Goal: Task Accomplishment & Management: Manage account settings

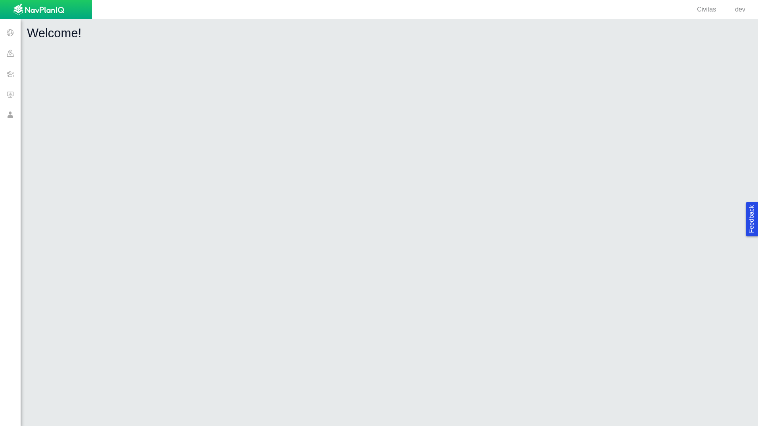
click at [744, 10] on span "dev" at bounding box center [740, 9] width 10 height 7
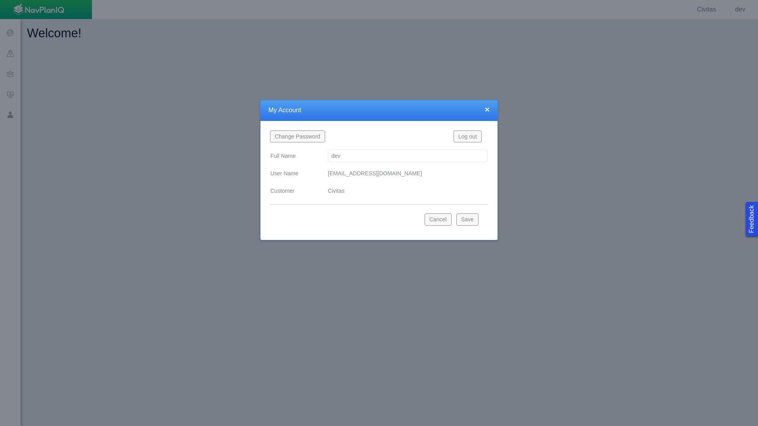
click at [469, 136] on button "Log out" at bounding box center [468, 136] width 28 height 12
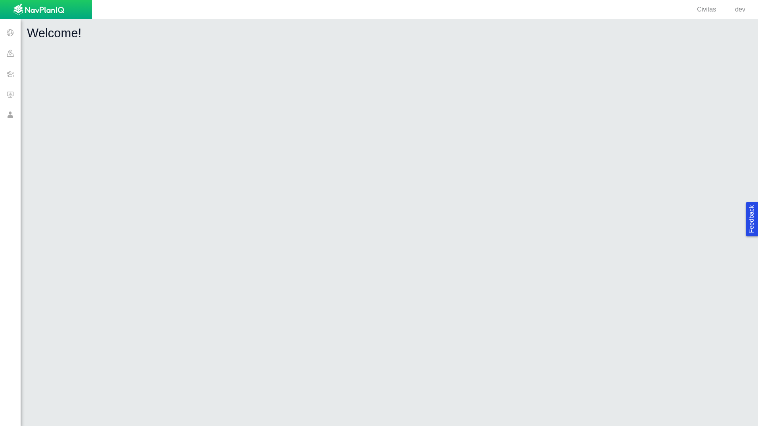
click at [8, 73] on span at bounding box center [10, 73] width 21 height 21
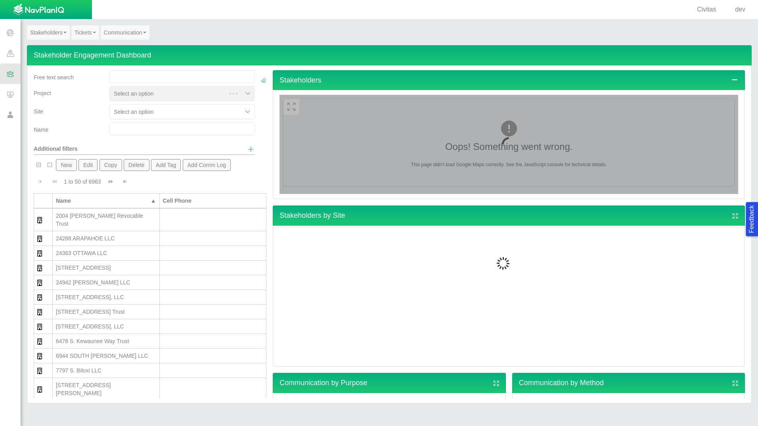
click at [742, 10] on span "dev" at bounding box center [740, 9] width 10 height 7
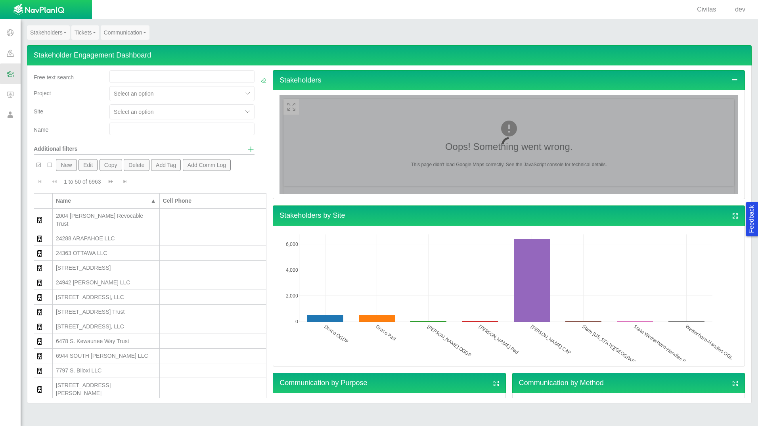
click at [744, 7] on span "dev" at bounding box center [740, 9] width 10 height 7
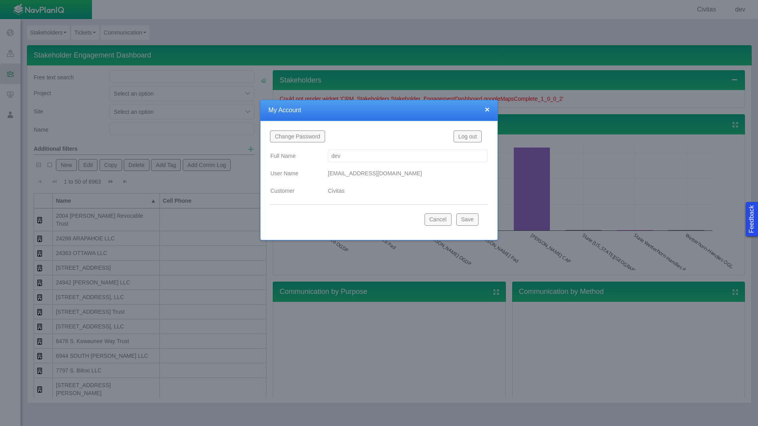
click at [406, 158] on input "dev" at bounding box center [408, 155] width 160 height 13
click at [345, 191] on div "Civitas" at bounding box center [408, 191] width 160 height 14
click at [320, 194] on label "Customer" at bounding box center [292, 191] width 57 height 14
click at [487, 109] on button "×" at bounding box center [487, 109] width 5 height 8
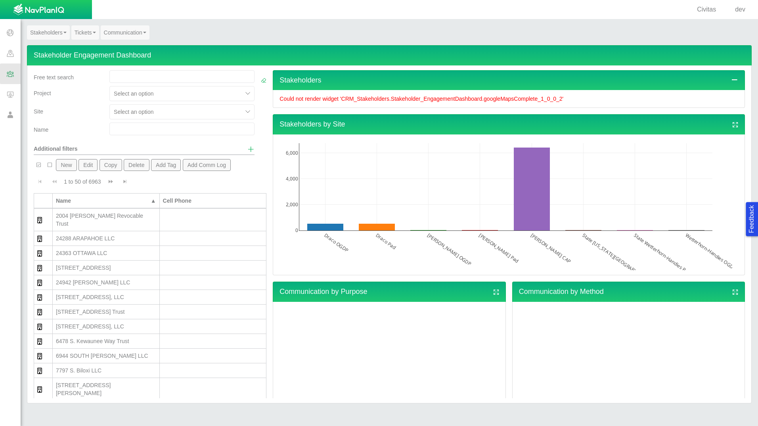
click at [55, 32] on link "Stakeholders" at bounding box center [48, 32] width 43 height 14
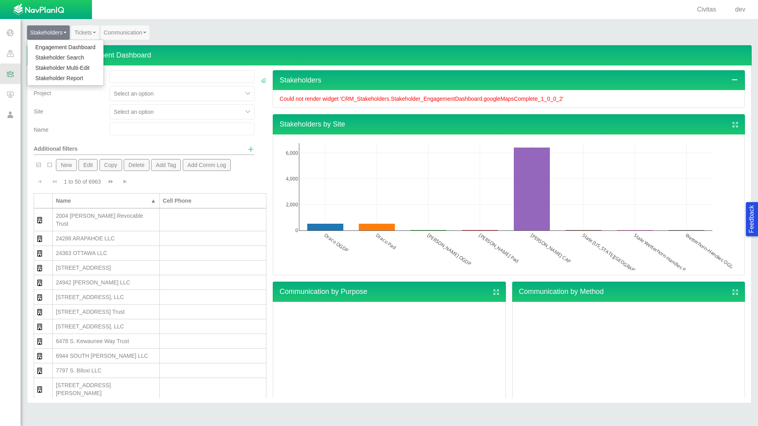
click at [54, 79] on link "Stakeholder Report" at bounding box center [65, 78] width 76 height 10
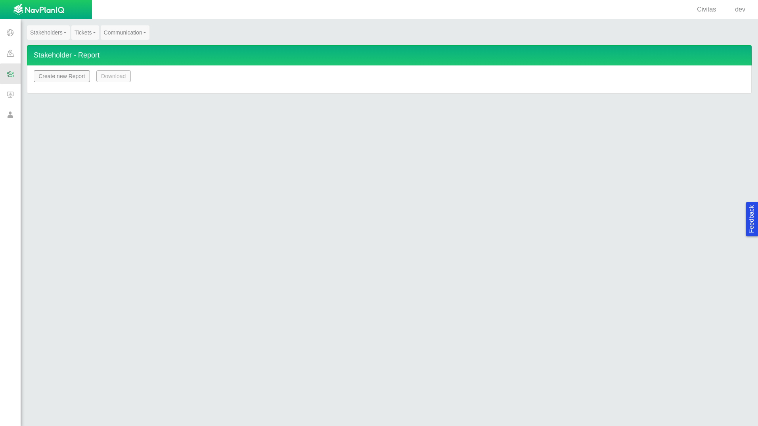
click at [59, 77] on button "Create new Report" at bounding box center [62, 76] width 56 height 12
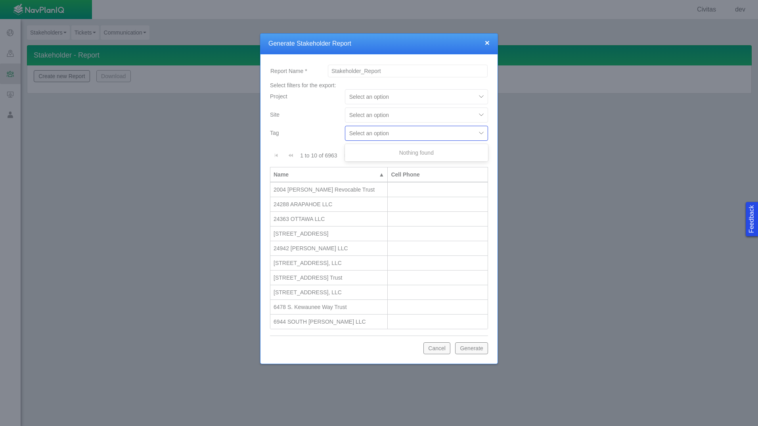
click at [409, 127] on div "Select an option" at bounding box center [410, 133] width 130 height 13
click at [414, 105] on div "Select an option" at bounding box center [416, 98] width 149 height 18
click at [416, 110] on div "Select an option" at bounding box center [410, 115] width 130 height 13
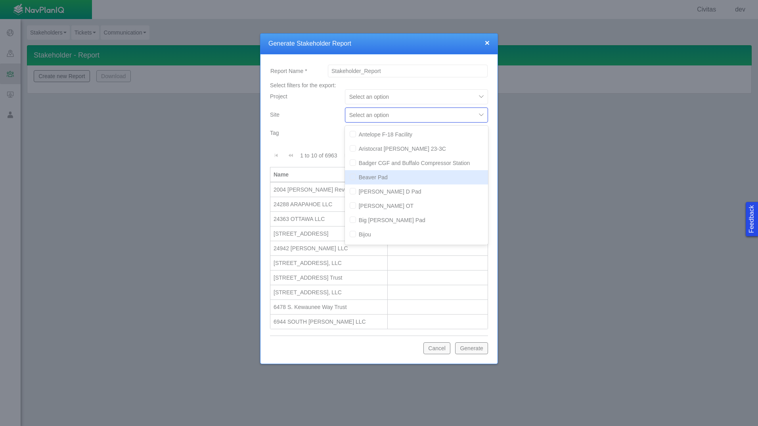
click at [353, 179] on input "checkbox" at bounding box center [353, 177] width 6 height 6
checkbox input "true"
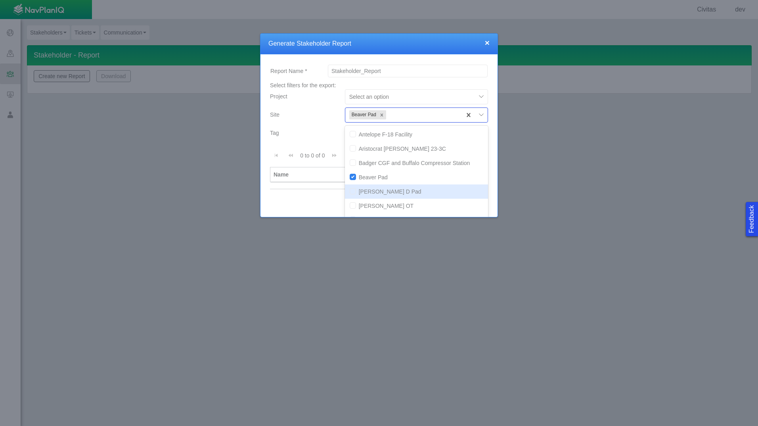
click at [350, 193] on input "checkbox" at bounding box center [353, 191] width 6 height 6
checkbox input "true"
click at [351, 176] on input "checkbox" at bounding box center [353, 177] width 6 height 6
checkbox input "false"
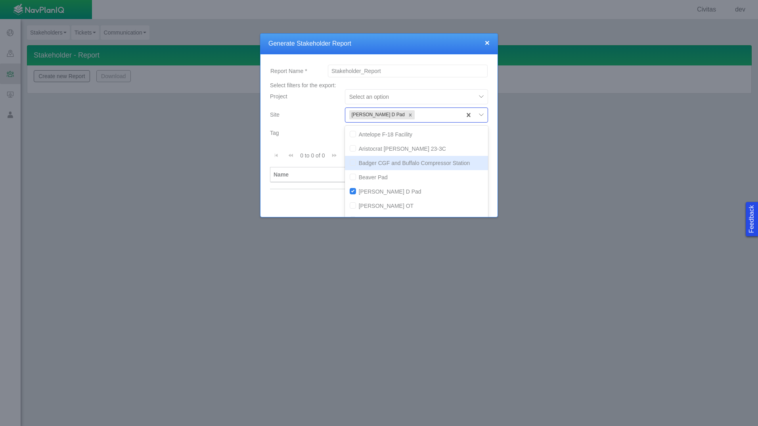
click at [352, 165] on input "checkbox" at bounding box center [353, 162] width 6 height 6
checkbox input "true"
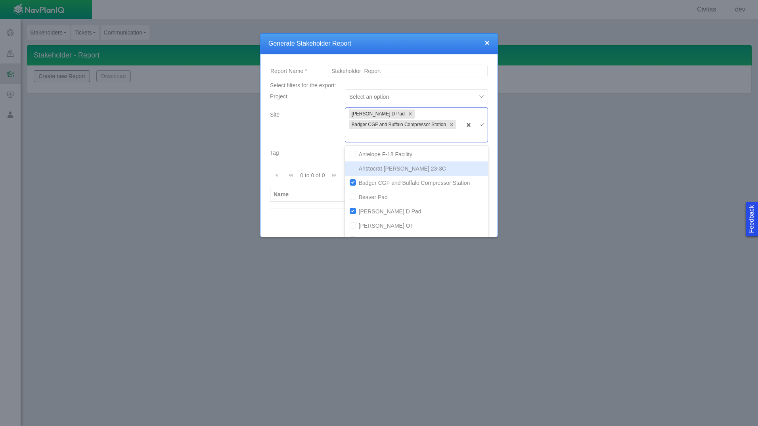
click at [350, 169] on input "checkbox" at bounding box center [353, 168] width 6 height 6
checkbox input "true"
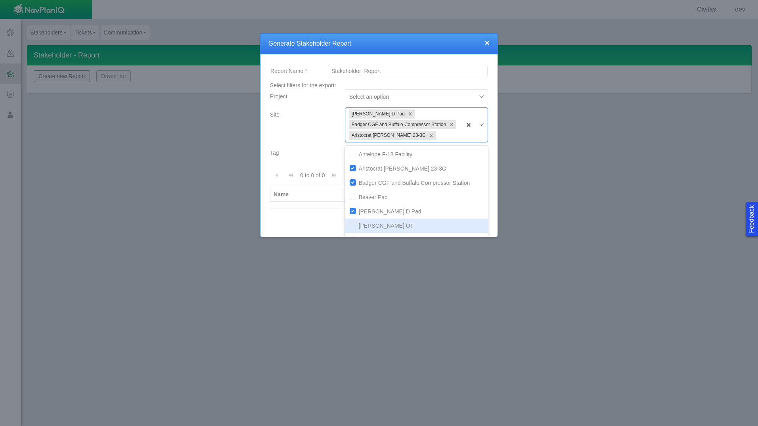
click at [351, 226] on input "checkbox" at bounding box center [353, 225] width 6 height 6
checkbox input "true"
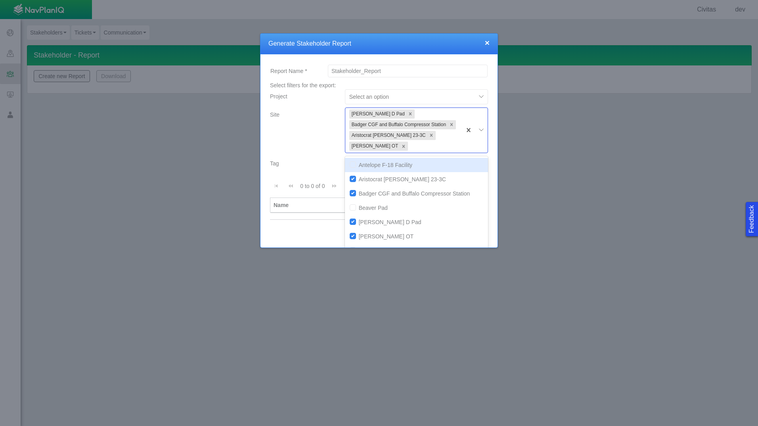
scroll to position [104, 0]
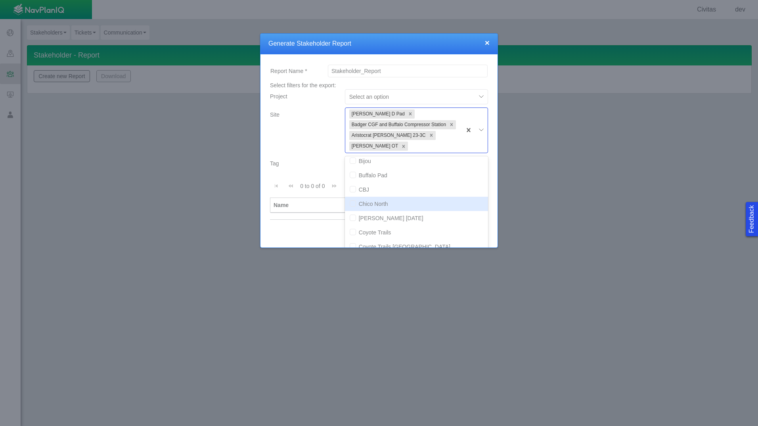
click at [382, 197] on div "Chico North" at bounding box center [416, 204] width 143 height 14
checkbox input "true"
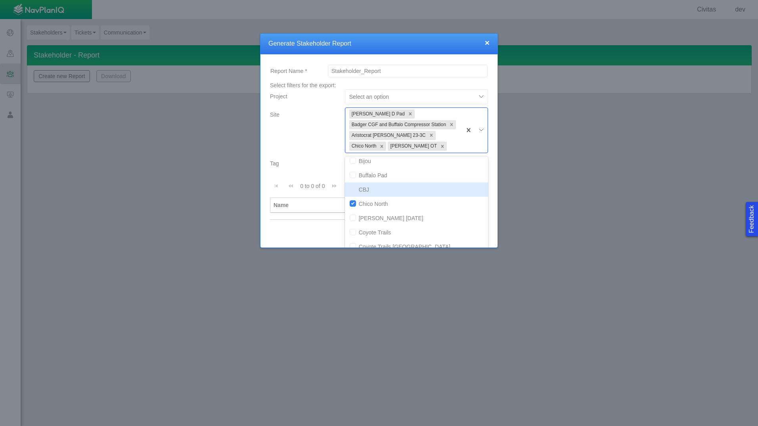
click at [350, 189] on input "checkbox" at bounding box center [353, 189] width 6 height 6
checkbox input "true"
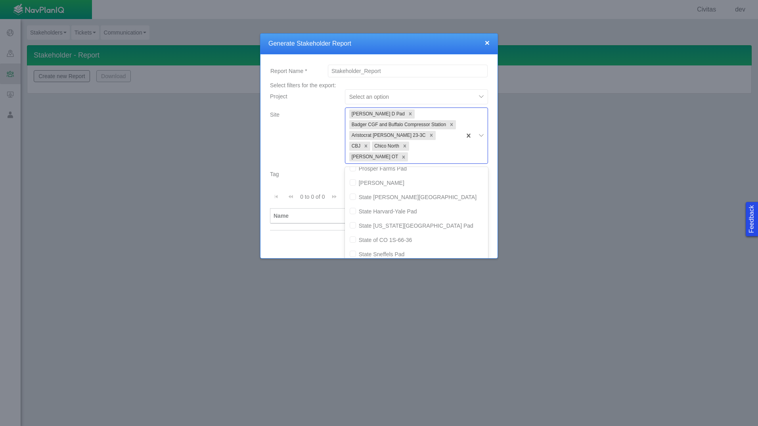
scroll to position [513, 0]
click at [347, 213] on div "State La Plata Pad" at bounding box center [416, 220] width 143 height 14
checkbox input "true"
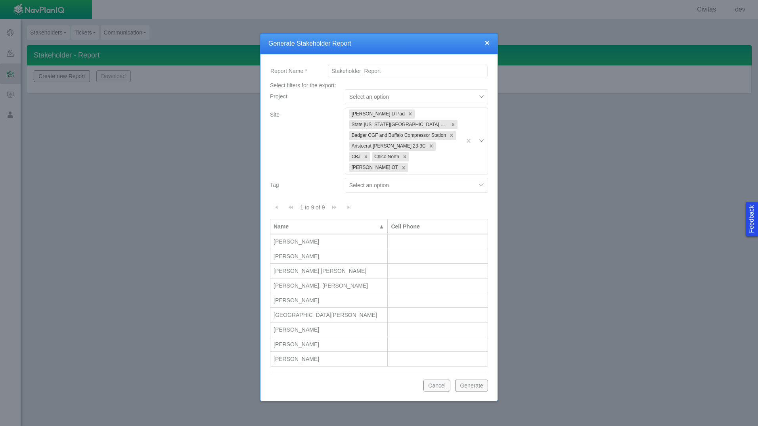
click at [480, 379] on button "Generate" at bounding box center [471, 385] width 33 height 12
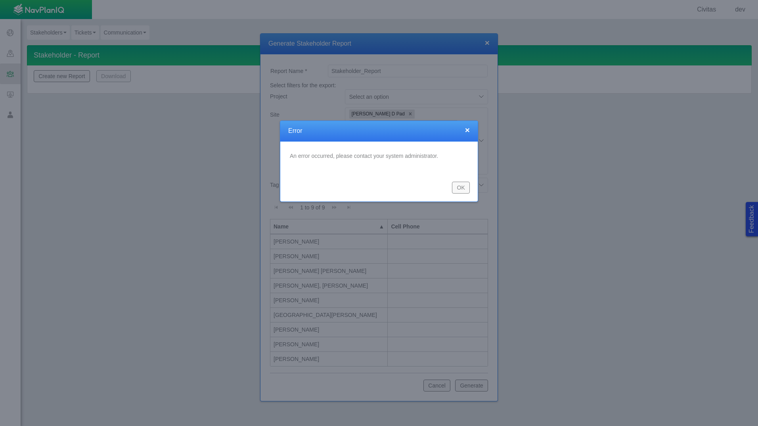
click at [460, 188] on button "OK" at bounding box center [461, 188] width 18 height 12
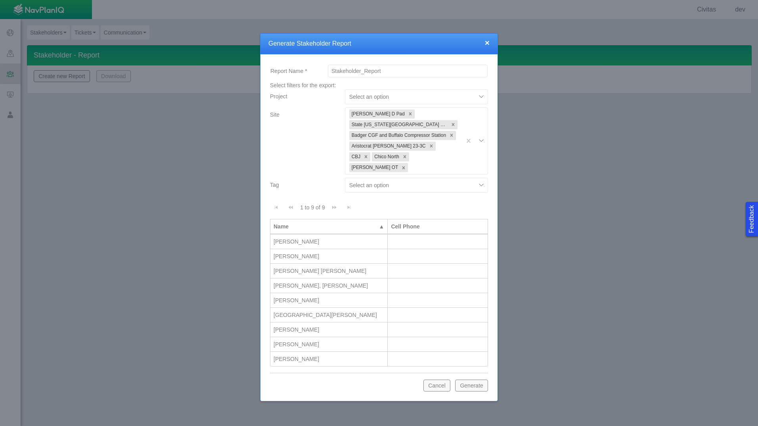
click at [703, 16] on div at bounding box center [379, 213] width 758 height 426
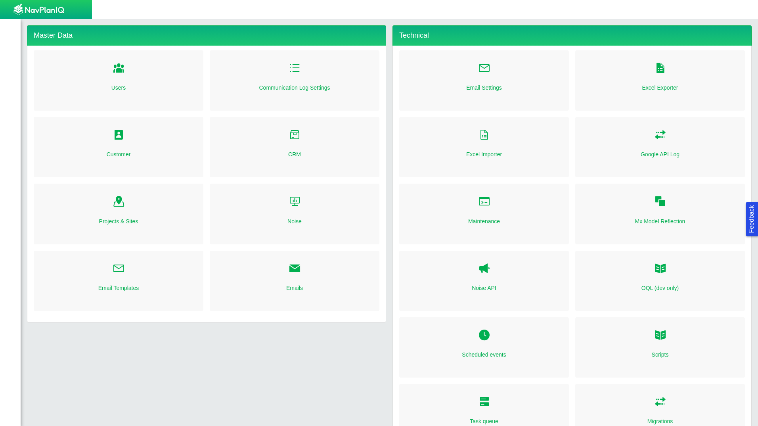
click at [136, 136] on div "Customer" at bounding box center [119, 147] width 170 height 60
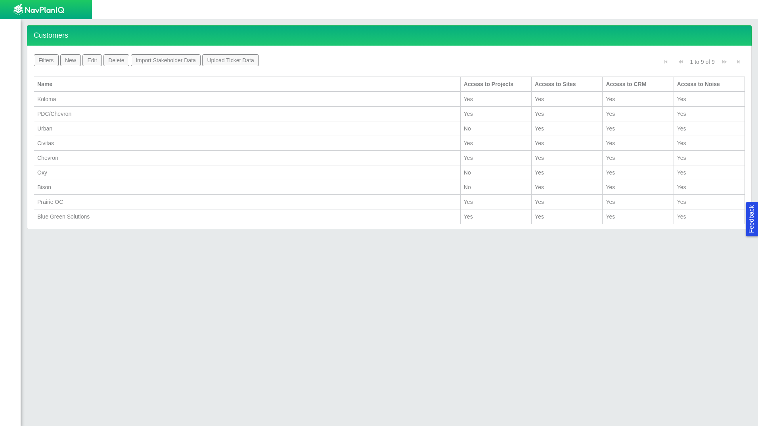
click at [63, 146] on div "Civitas" at bounding box center [247, 143] width 420 height 8
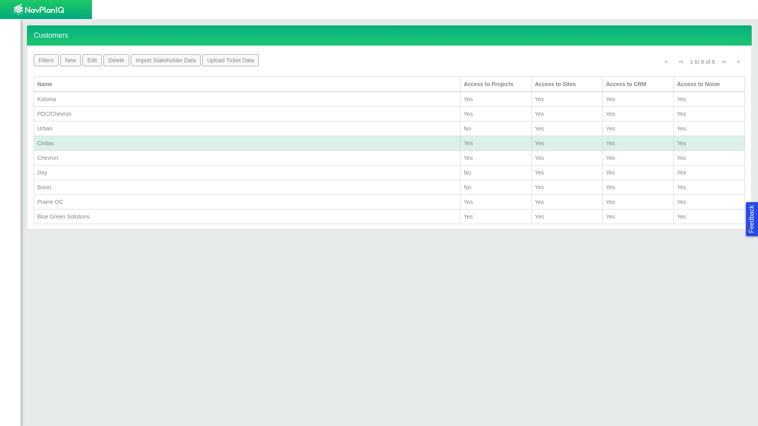
click at [84, 142] on div "Civitas" at bounding box center [247, 143] width 420 height 8
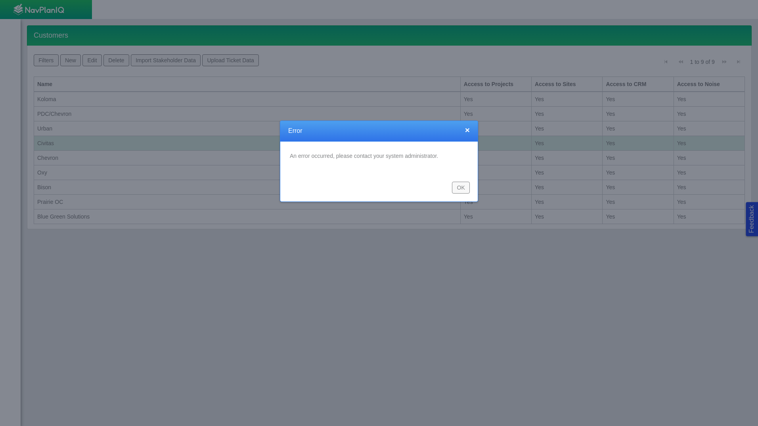
click at [467, 184] on button "OK" at bounding box center [461, 188] width 18 height 12
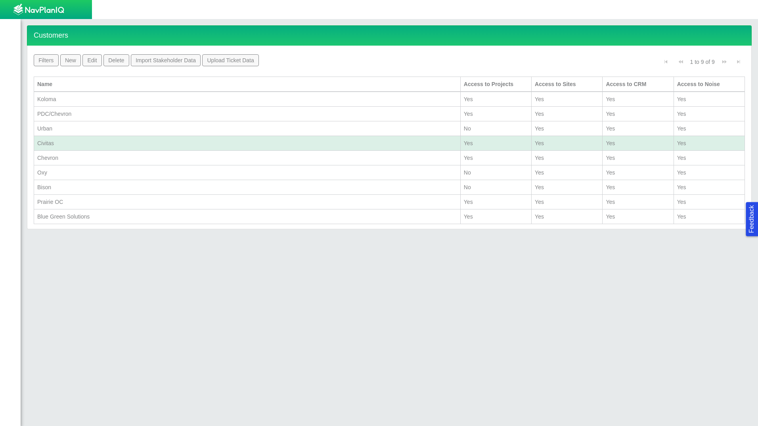
click at [107, 140] on div "Civitas" at bounding box center [247, 143] width 420 height 8
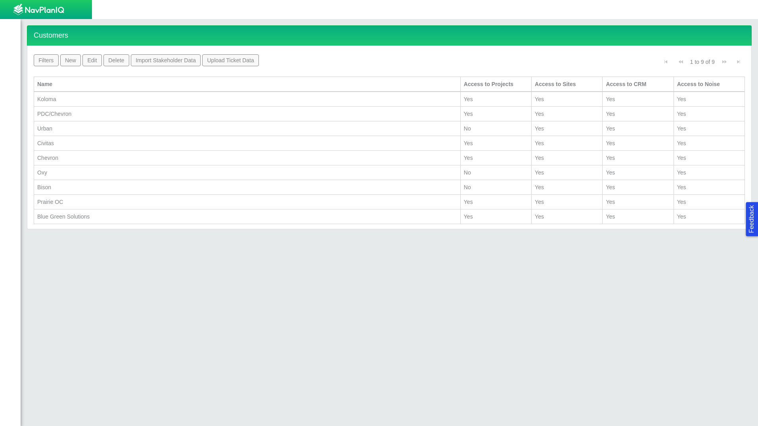
click at [107, 146] on div "Civitas" at bounding box center [247, 143] width 420 height 8
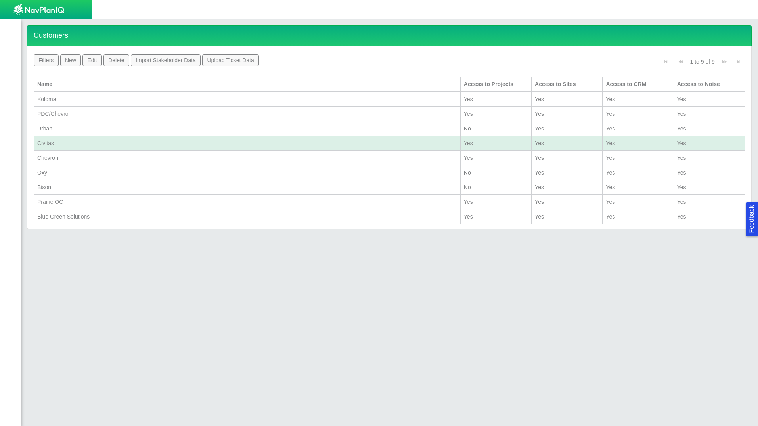
click at [78, 220] on div "Blue Green Solutions" at bounding box center [247, 217] width 420 height 8
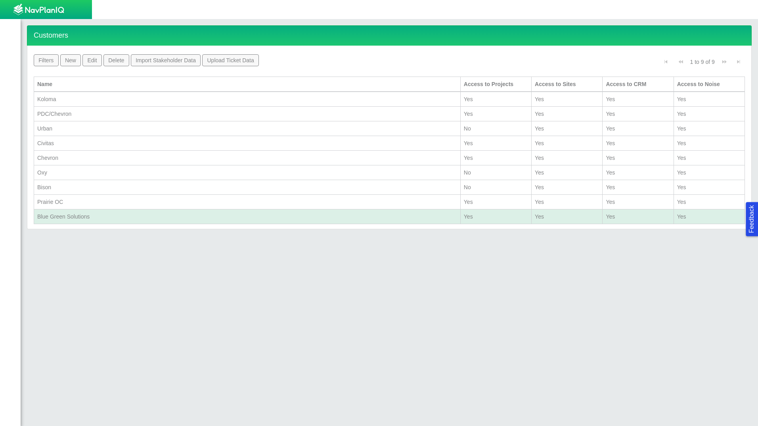
click at [81, 205] on div "Prairie OC" at bounding box center [247, 202] width 420 height 8
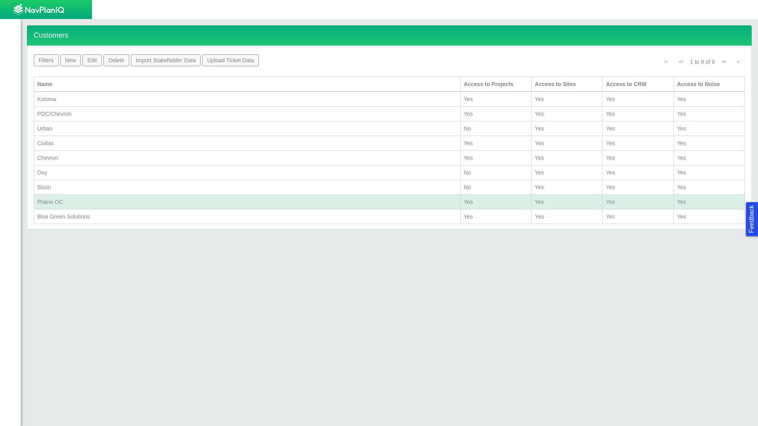
click at [78, 180] on td "Bison" at bounding box center [247, 187] width 427 height 15
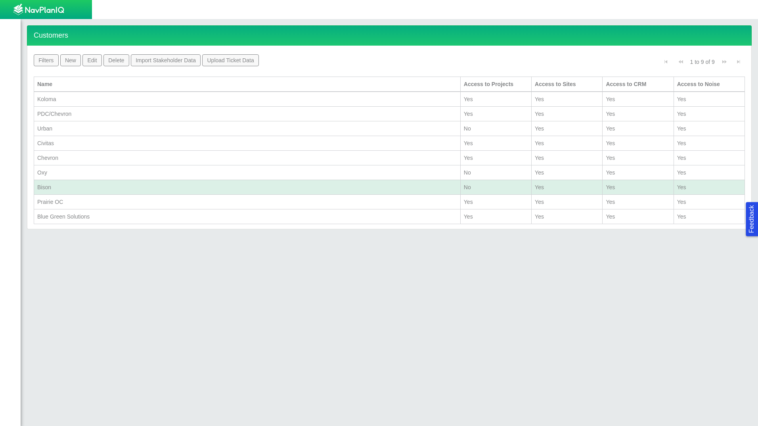
click at [87, 113] on div "PDC/Chevron" at bounding box center [247, 114] width 420 height 8
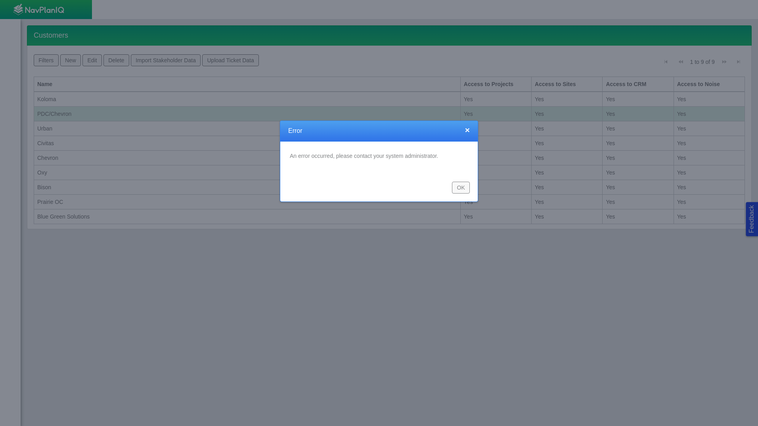
click at [459, 191] on button "OK" at bounding box center [461, 188] width 18 height 12
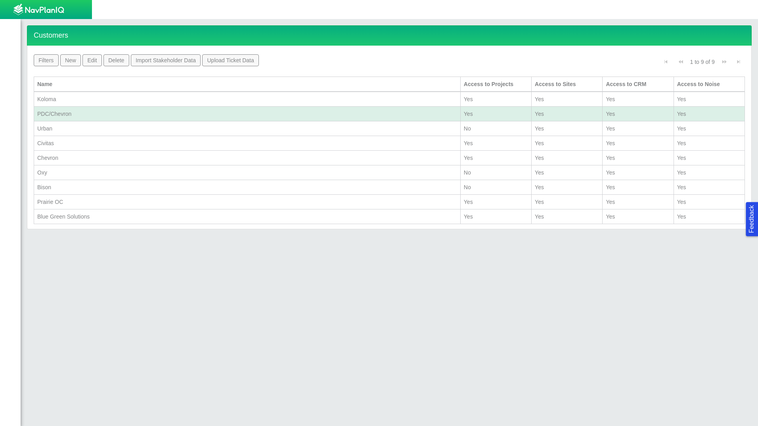
click at [95, 58] on button "Edit" at bounding box center [91, 60] width 19 height 12
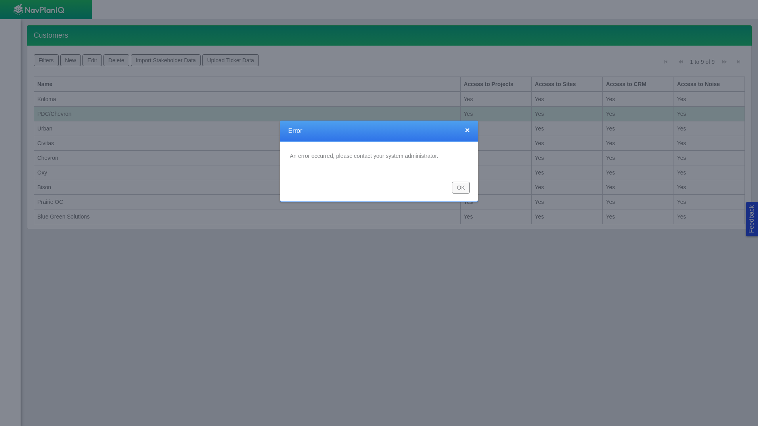
click at [471, 199] on div "OK" at bounding box center [378, 188] width 197 height 28
click at [464, 188] on button "OK" at bounding box center [461, 188] width 18 height 12
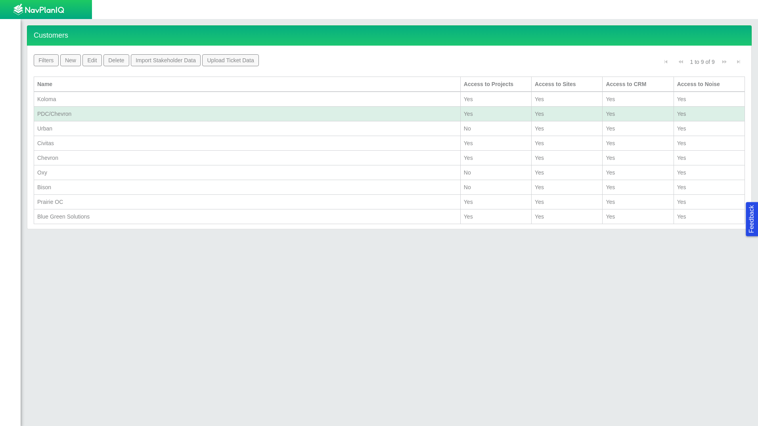
drag, startPoint x: 98, startPoint y: 292, endPoint x: 101, endPoint y: 282, distance: 10.3
click at [101, 282] on div "Customers Name Apply Filter Reset Filters New Edit Delete Import Stakeholder Da…" at bounding box center [390, 222] width 738 height 407
click at [116, 38] on h4 "Customers" at bounding box center [389, 35] width 725 height 20
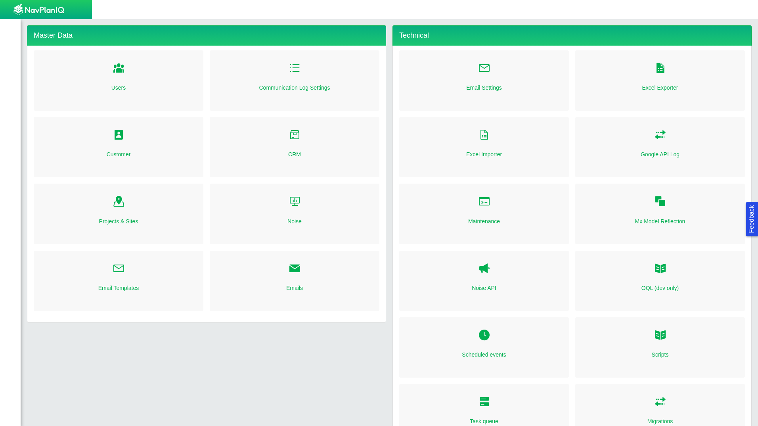
click at [119, 67] on span "Folder Open Icon" at bounding box center [119, 68] width 12 height 12
select select "mxui_widget_SearchInput_5_true"
select select "mxui_widget_SearchInput_6_true"
select select "mxui_widget_SearchInput_5_true"
select select "mxui_widget_SearchInput_6_true"
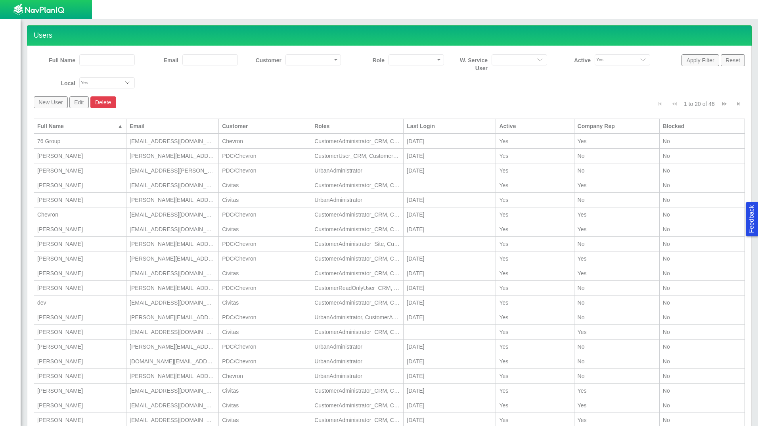
click at [103, 302] on div "dev" at bounding box center [80, 303] width 86 height 8
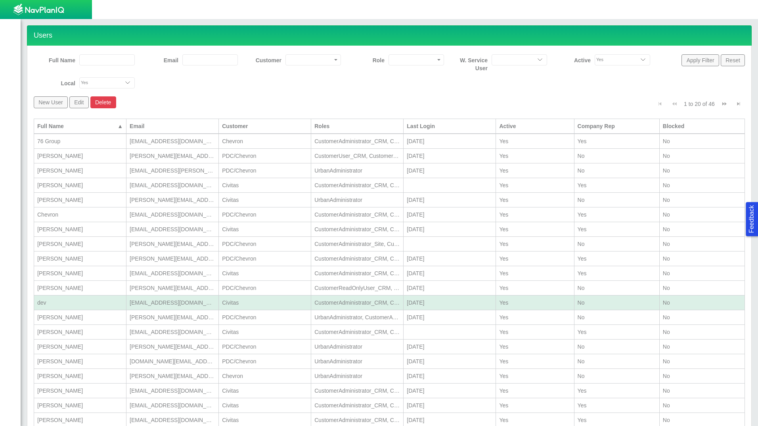
click at [103, 302] on div "dev" at bounding box center [80, 303] width 86 height 8
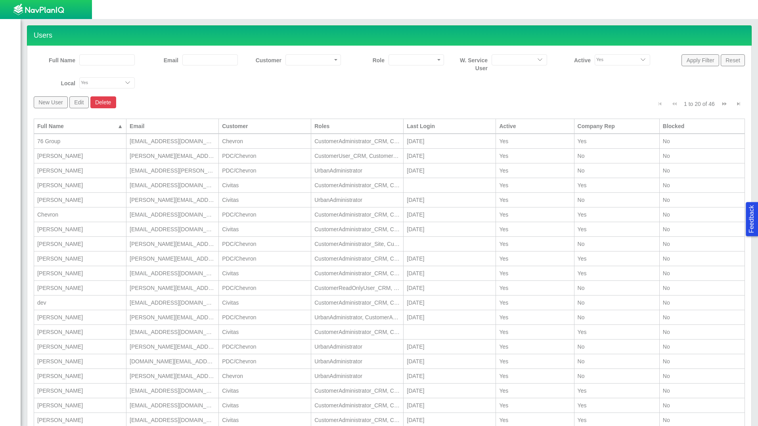
click at [103, 302] on div "dev" at bounding box center [80, 303] width 86 height 8
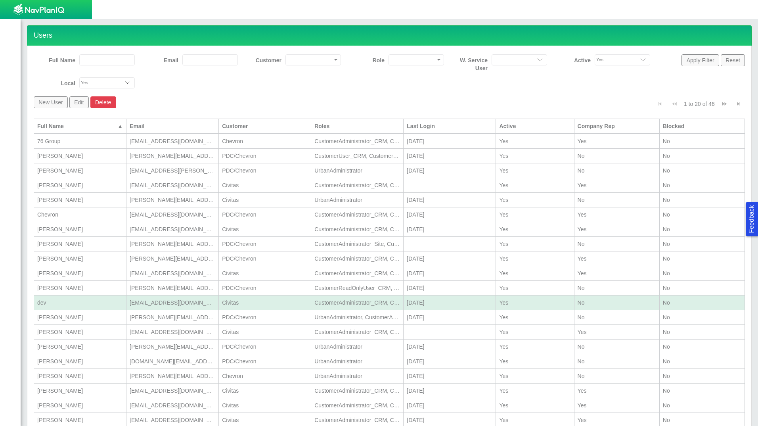
select select "42784196460046054"
select select "101049516639125752"
select select "124411939706123591"
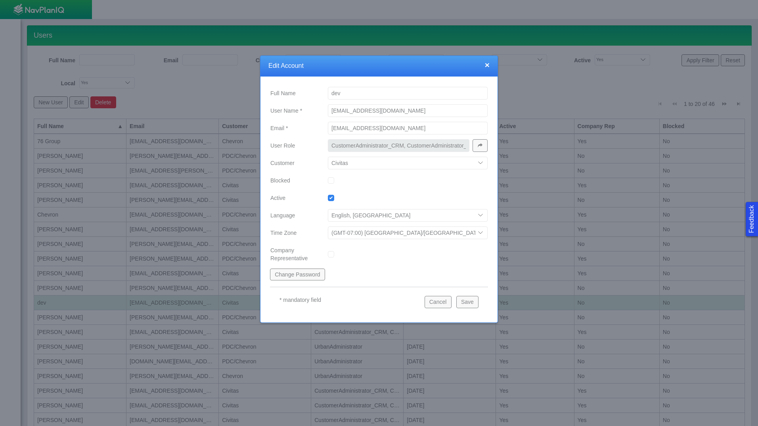
click at [484, 147] on button "button" at bounding box center [480, 145] width 15 height 13
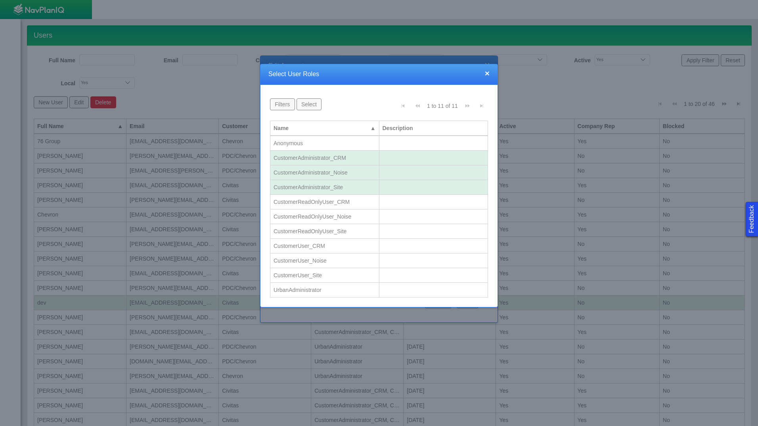
click at [304, 291] on div "UrbanAdministrator" at bounding box center [325, 290] width 102 height 8
click at [307, 102] on button "Select" at bounding box center [309, 104] width 25 height 12
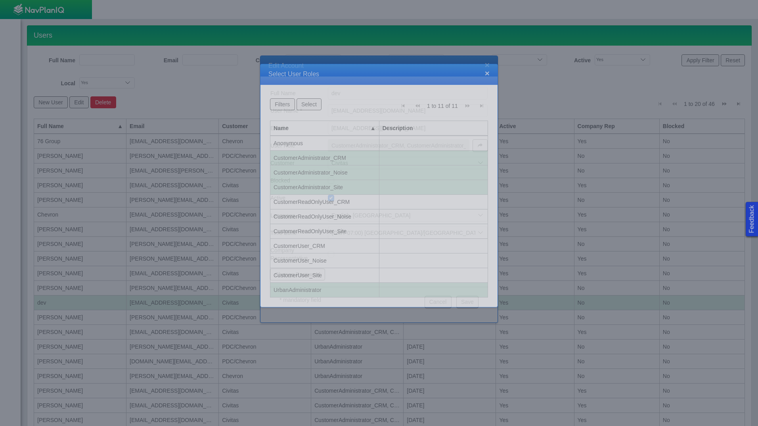
type input "UrbanAdministrator, CustomerAdministrator_CRM, CustomerAdministrator_Site, Cust…"
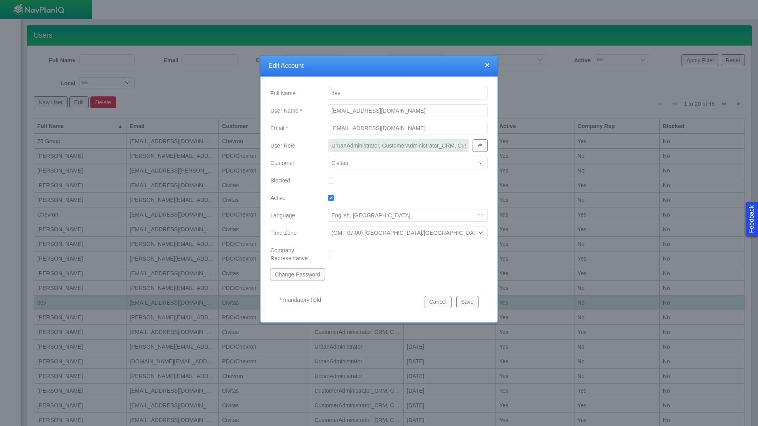
click at [466, 300] on button "Save" at bounding box center [467, 302] width 22 height 12
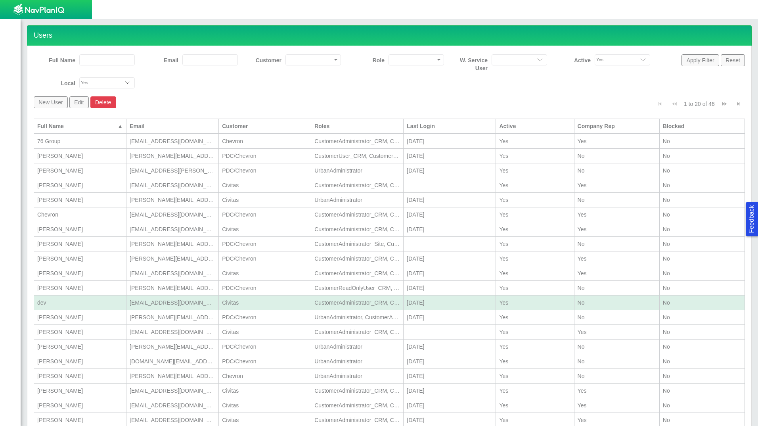
click at [215, 12] on div at bounding box center [376, 9] width 752 height 19
click at [222, 14] on div at bounding box center [376, 9] width 752 height 19
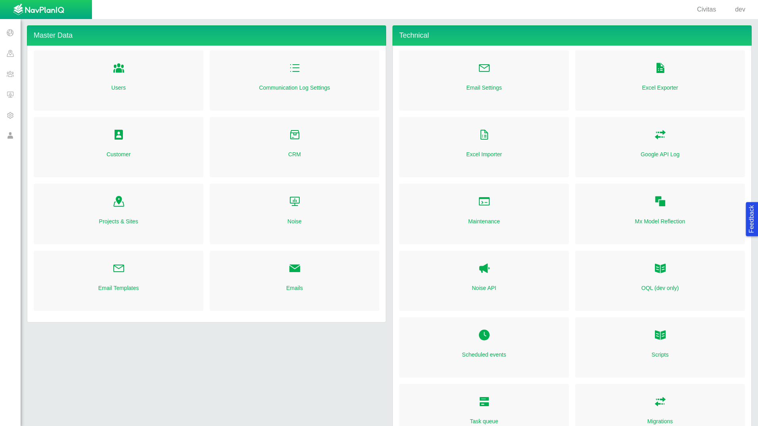
click at [121, 137] on span "Folder Open Icon" at bounding box center [119, 134] width 12 height 12
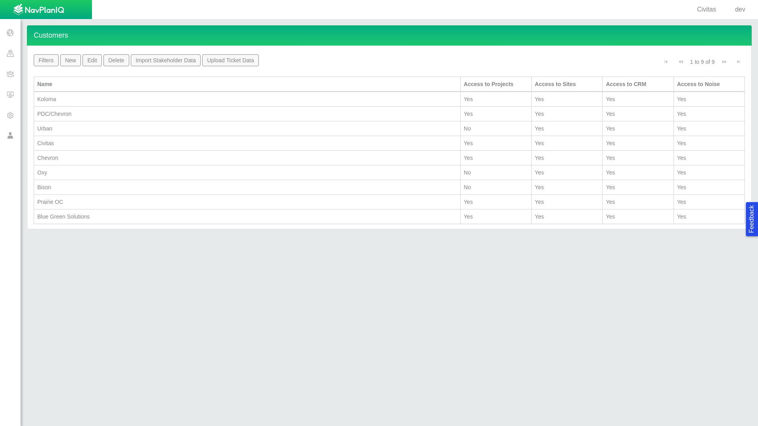
click at [73, 145] on div "Civitas" at bounding box center [247, 143] width 420 height 8
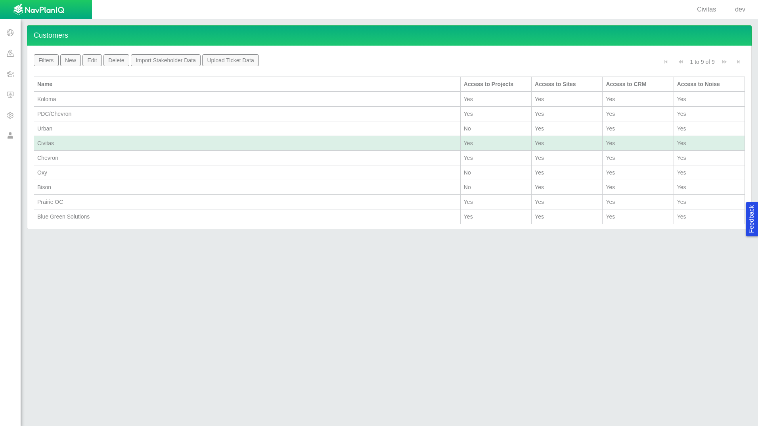
click at [73, 145] on div "Civitas" at bounding box center [247, 143] width 420 height 8
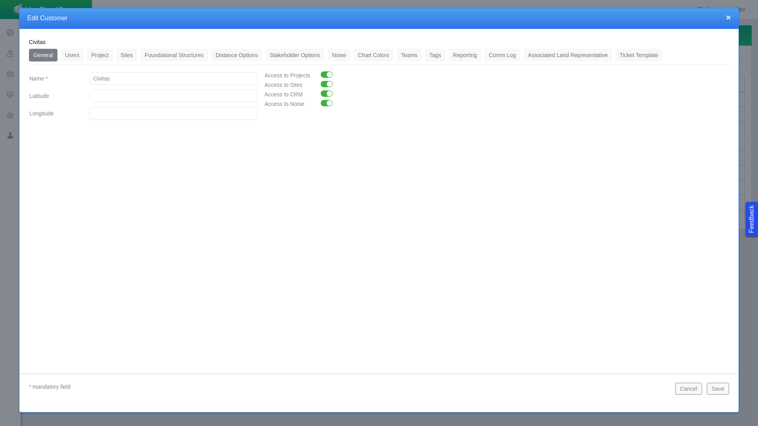
click at [241, 58] on link "Distance Options" at bounding box center [236, 55] width 51 height 13
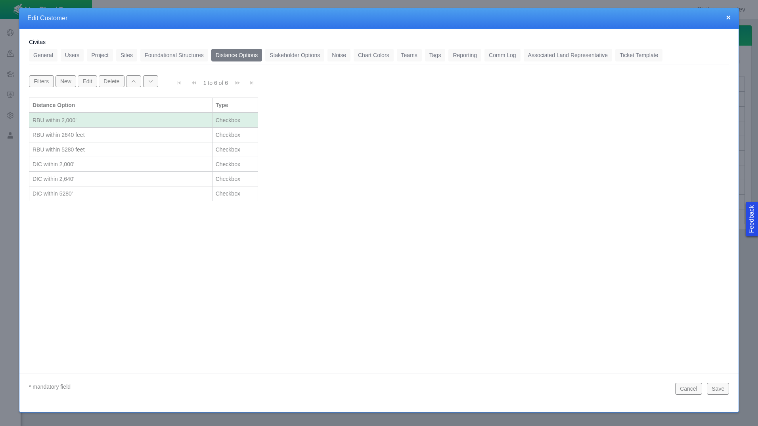
click at [109, 125] on td "RBU within 2,000'" at bounding box center [120, 120] width 183 height 15
select select "42784196460046054"
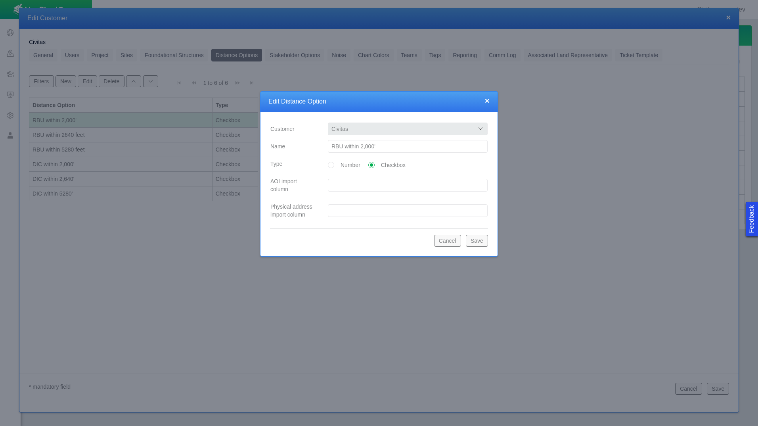
click at [396, 149] on input "RBU within 2,000'" at bounding box center [408, 146] width 160 height 13
type input "RBU within 2,000 feet"
click at [477, 242] on button "Save" at bounding box center [477, 241] width 22 height 12
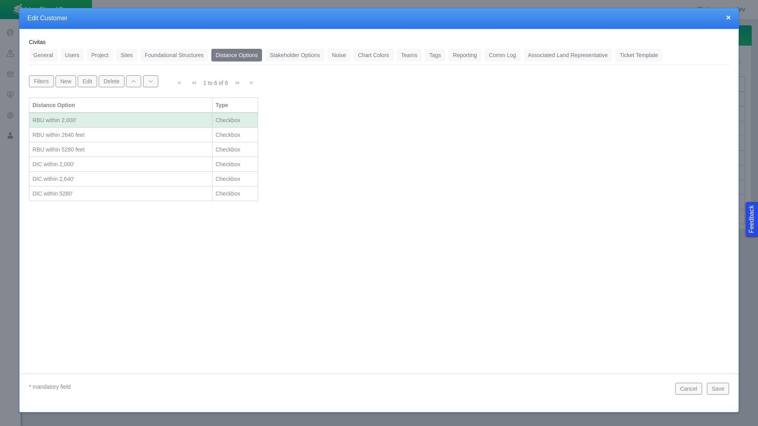
click at [89, 165] on div "DIC within 2,000'" at bounding box center [121, 164] width 176 height 8
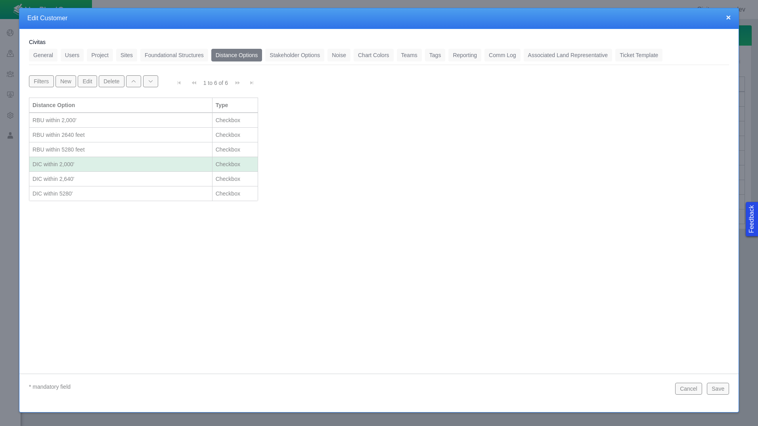
select select "42784196460046054"
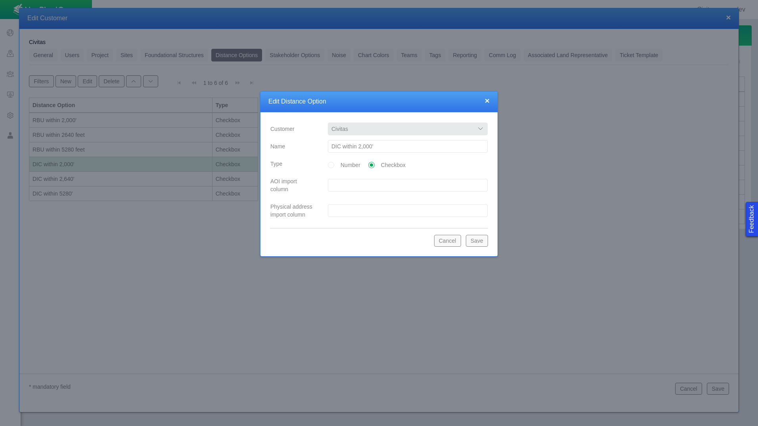
drag, startPoint x: 416, startPoint y: 151, endPoint x: 423, endPoint y: 147, distance: 8.3
click at [416, 150] on input "DIC within 2,000'" at bounding box center [408, 146] width 160 height 13
type input "DIC within 2,000 feet"
click at [479, 241] on button "Save" at bounding box center [477, 241] width 22 height 12
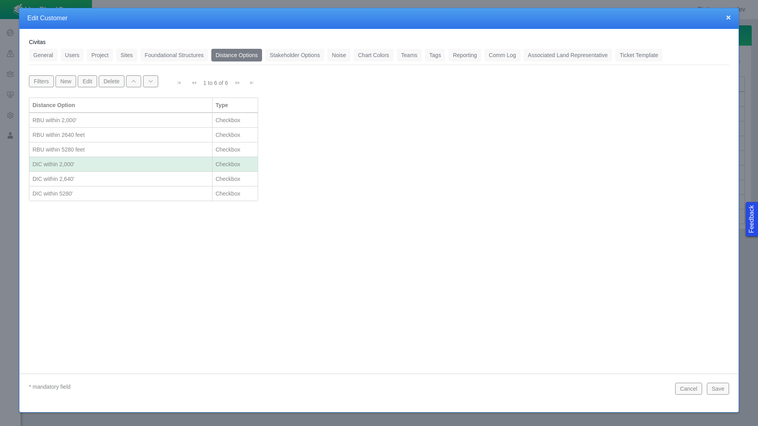
click at [89, 173] on td "DIC within 2,640'" at bounding box center [120, 179] width 183 height 15
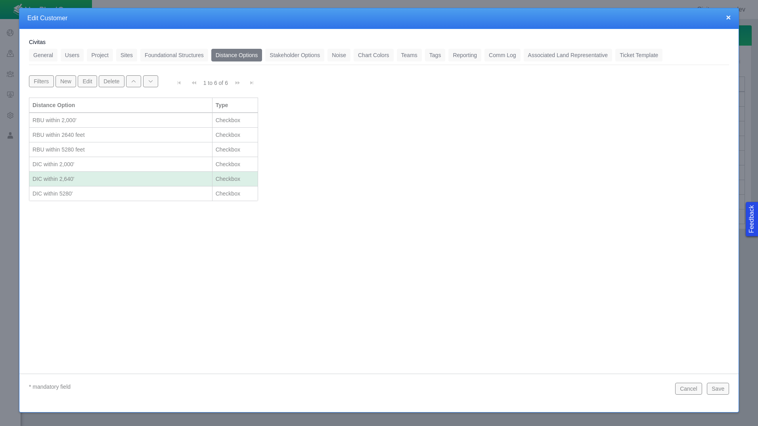
click at [89, 173] on td "DIC within 2,640'" at bounding box center [120, 179] width 183 height 15
select select "42784196460046054"
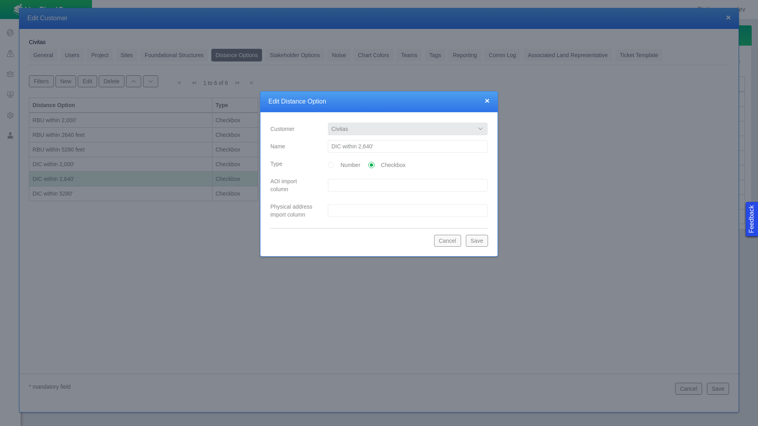
click at [425, 148] on input "DIC within 2,640'" at bounding box center [408, 146] width 160 height 13
type input "DIC within 2,640 feet"
click at [475, 242] on button "Save" at bounding box center [477, 241] width 22 height 12
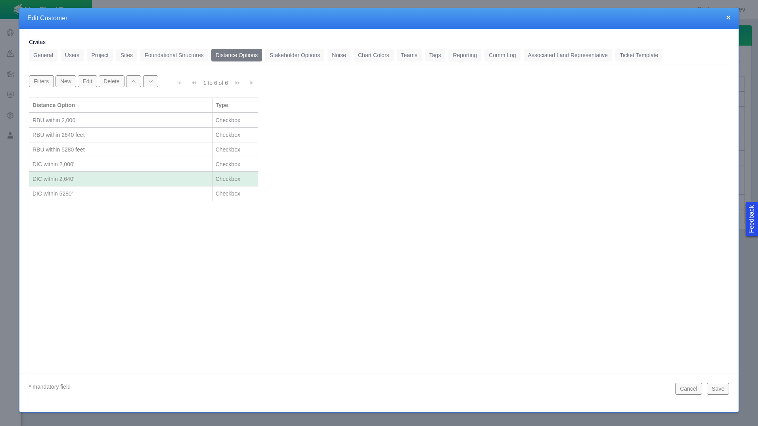
click at [102, 195] on div "DIC within 5280'" at bounding box center [121, 194] width 176 height 8
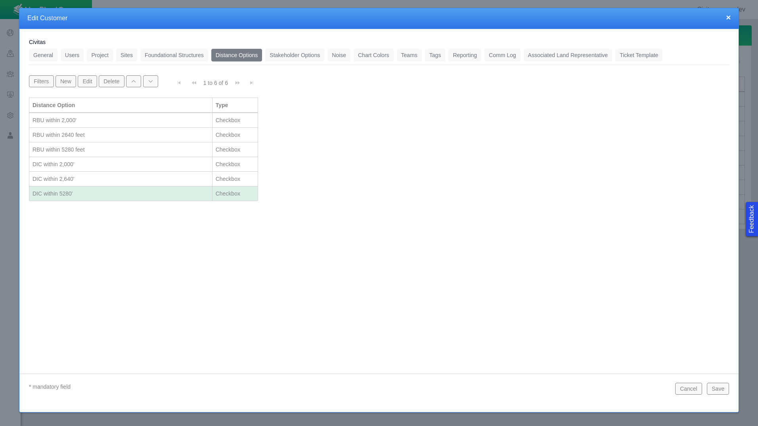
click at [102, 195] on div "DIC within 5280'" at bounding box center [121, 194] width 176 height 8
select select "42784196460046054"
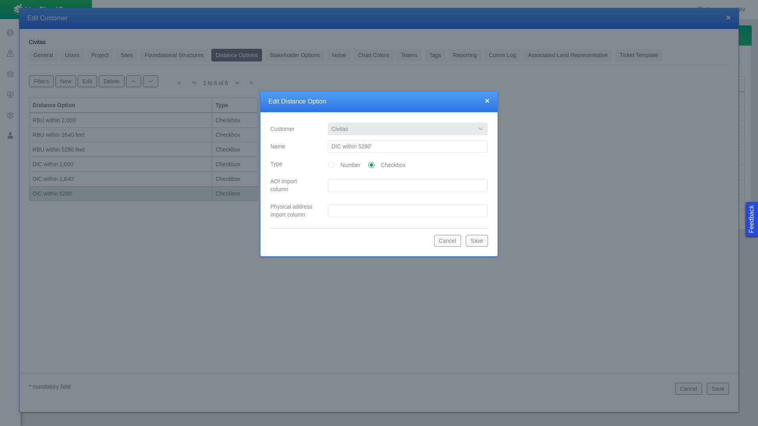
click at [408, 147] on input "DIC within 5280'" at bounding box center [408, 146] width 160 height 13
type input "DIC within 5280 feet"
click at [483, 241] on button "Save" at bounding box center [477, 241] width 22 height 12
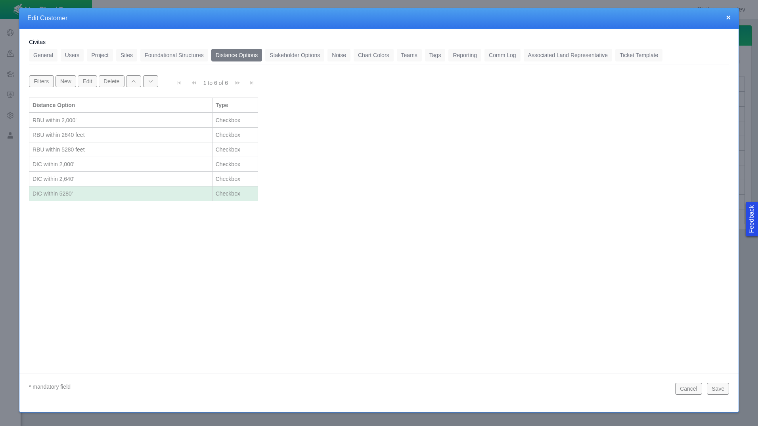
click at [721, 389] on button "Save" at bounding box center [718, 389] width 22 height 12
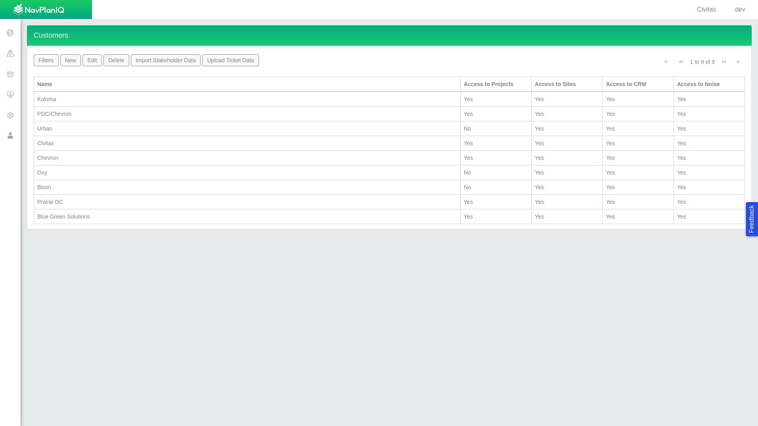
click at [73, 119] on td "PDC/Chevron" at bounding box center [247, 114] width 427 height 15
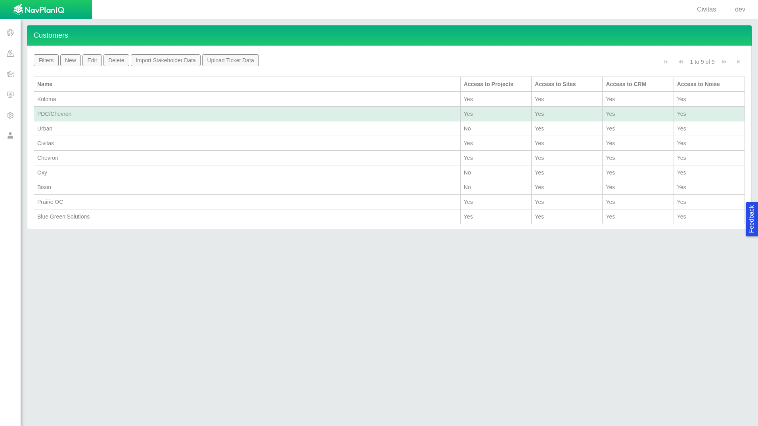
click at [82, 111] on div "PDC/Chevron" at bounding box center [247, 114] width 420 height 8
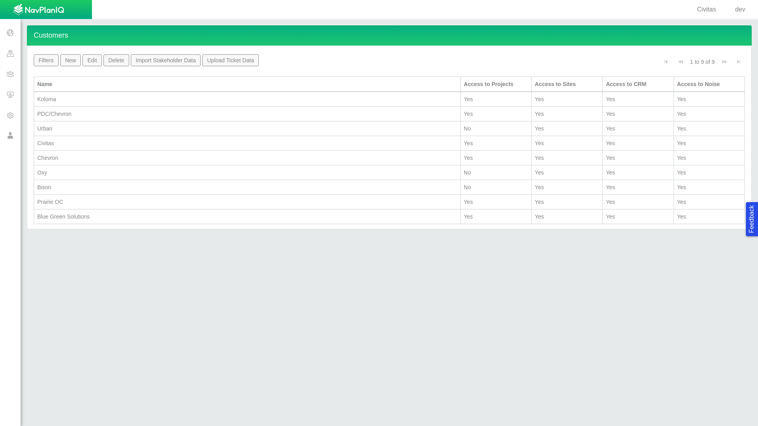
click at [82, 111] on div "PDC/Chevron" at bounding box center [247, 114] width 420 height 8
